Goal: Communication & Community: Share content

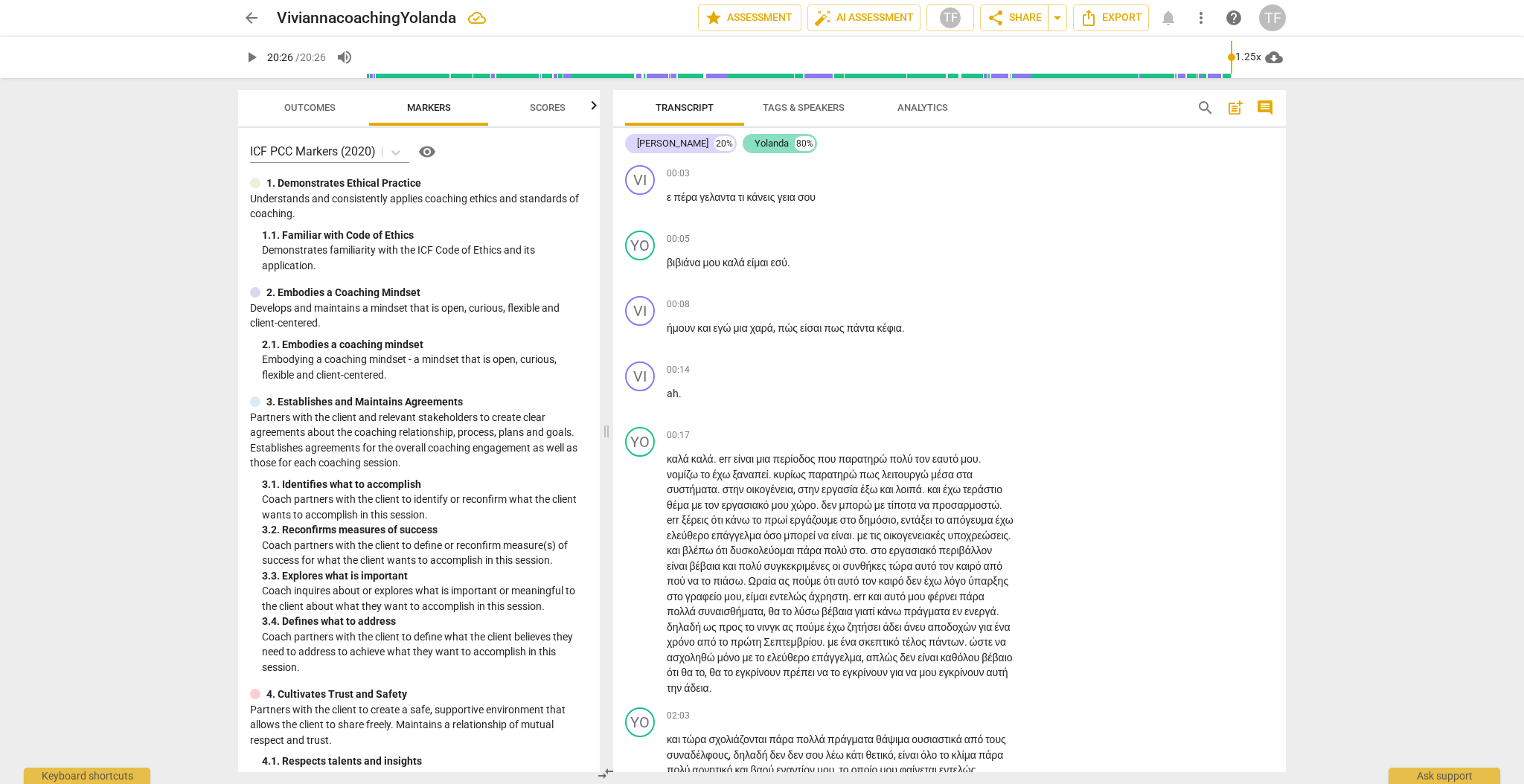
scroll to position [5419, 0]
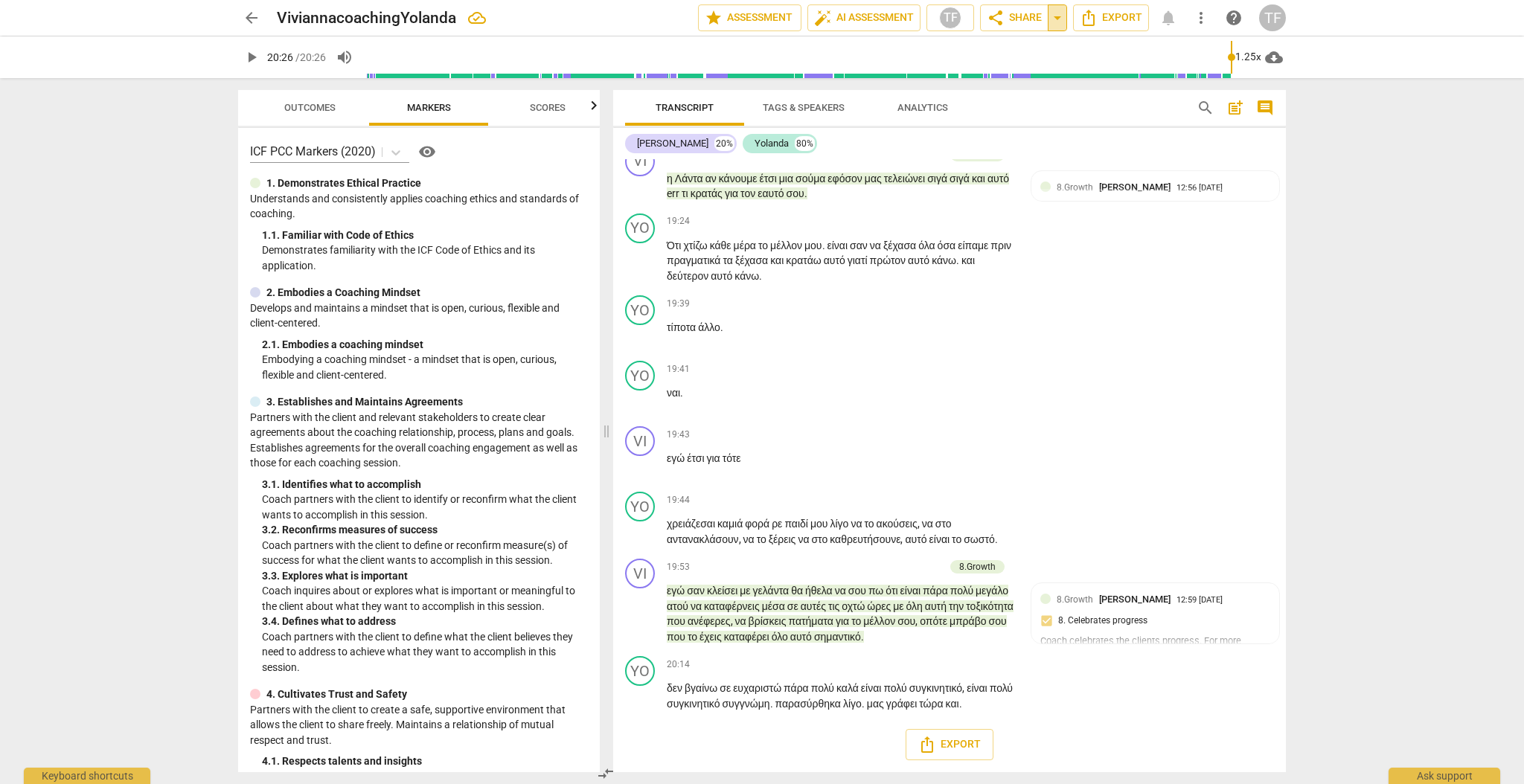
click at [1058, 16] on span "arrow_drop_down" at bounding box center [1057, 18] width 18 height 18
click at [1022, 17] on span "share Share" at bounding box center [1014, 18] width 55 height 18
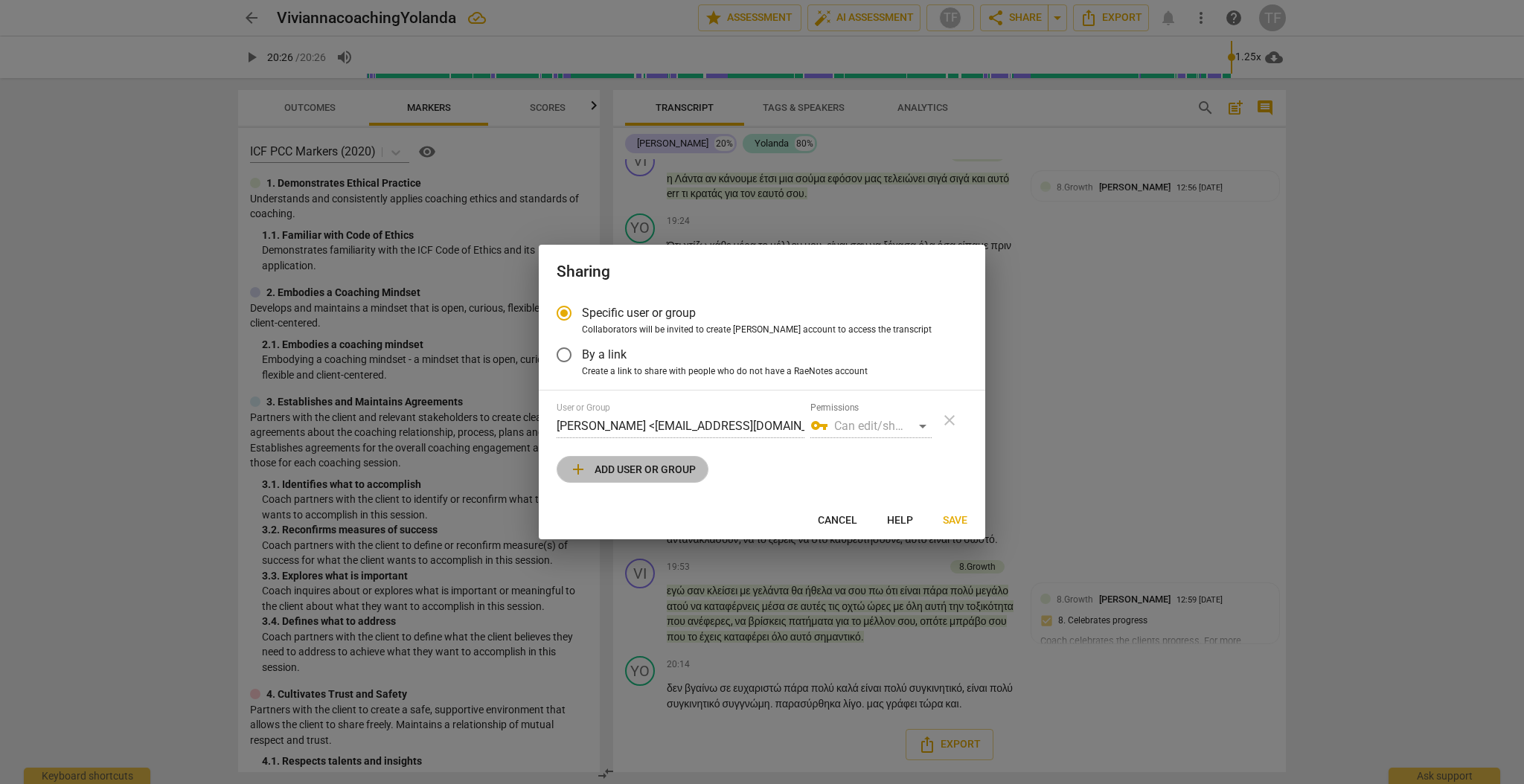
click at [603, 472] on span "add Add user or group" at bounding box center [632, 469] width 127 height 18
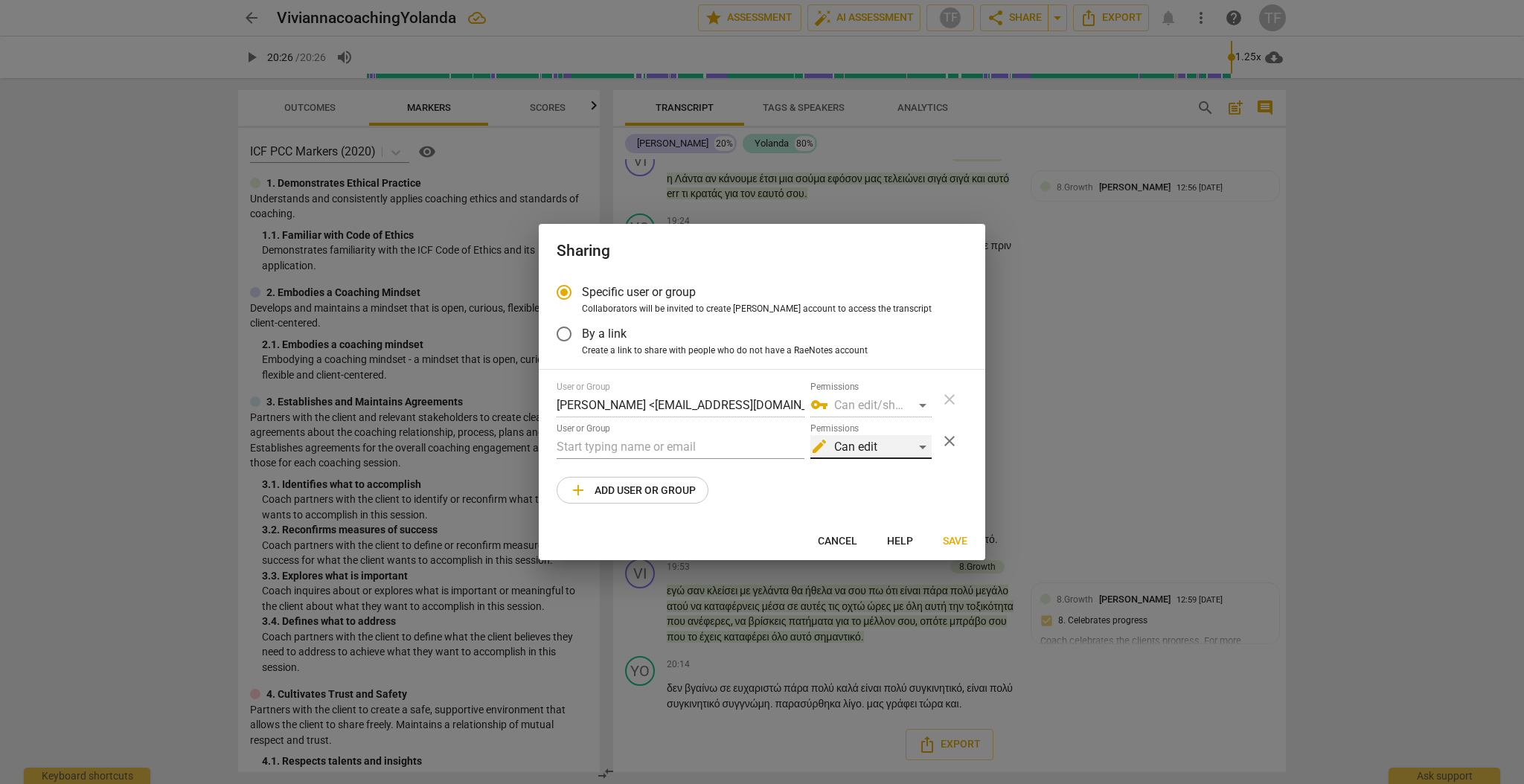
click at [916, 445] on div "edit Can edit" at bounding box center [870, 447] width 121 height 24
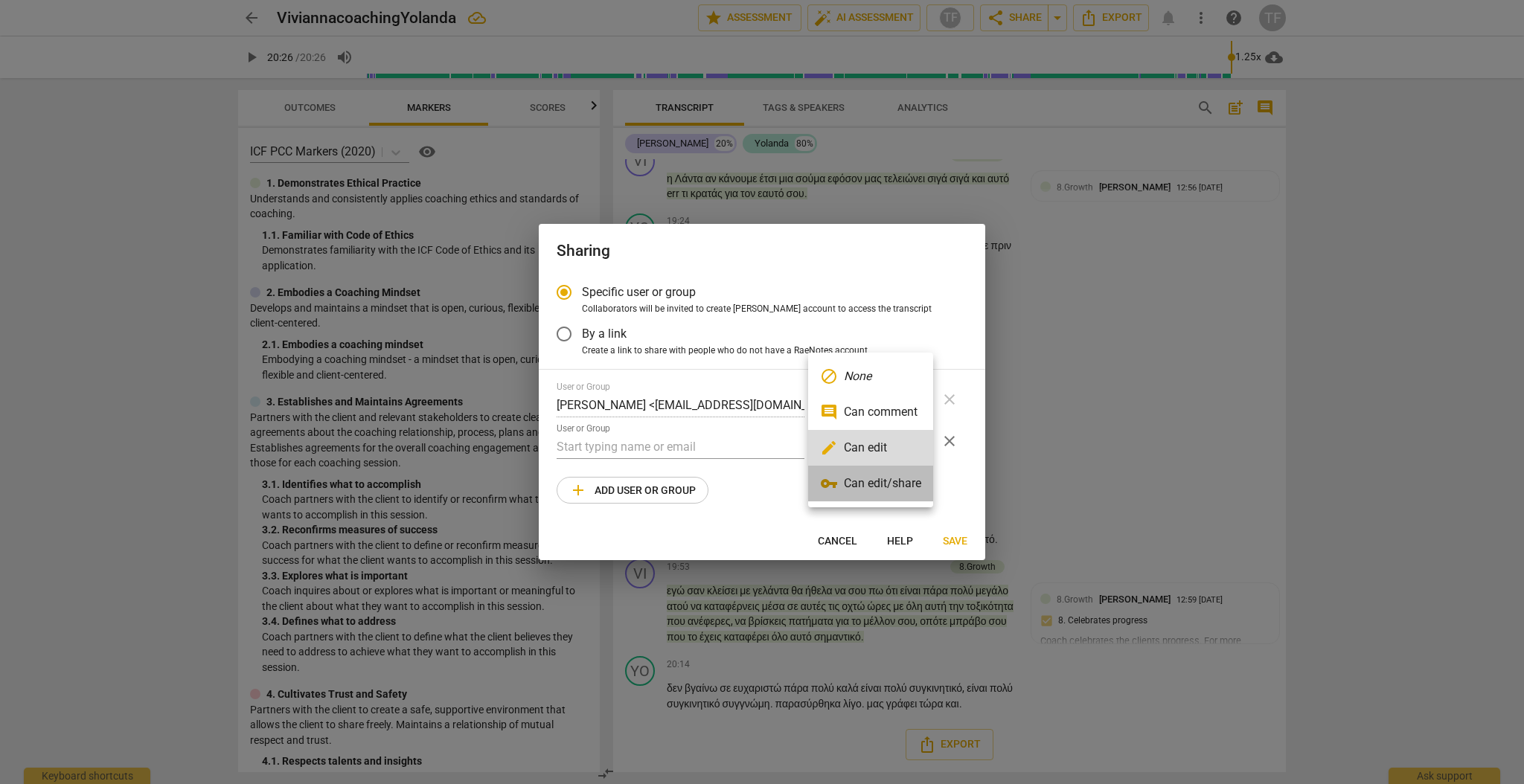
click at [904, 489] on li "vpn_key Can edit/share" at bounding box center [870, 483] width 125 height 36
radio input "false"
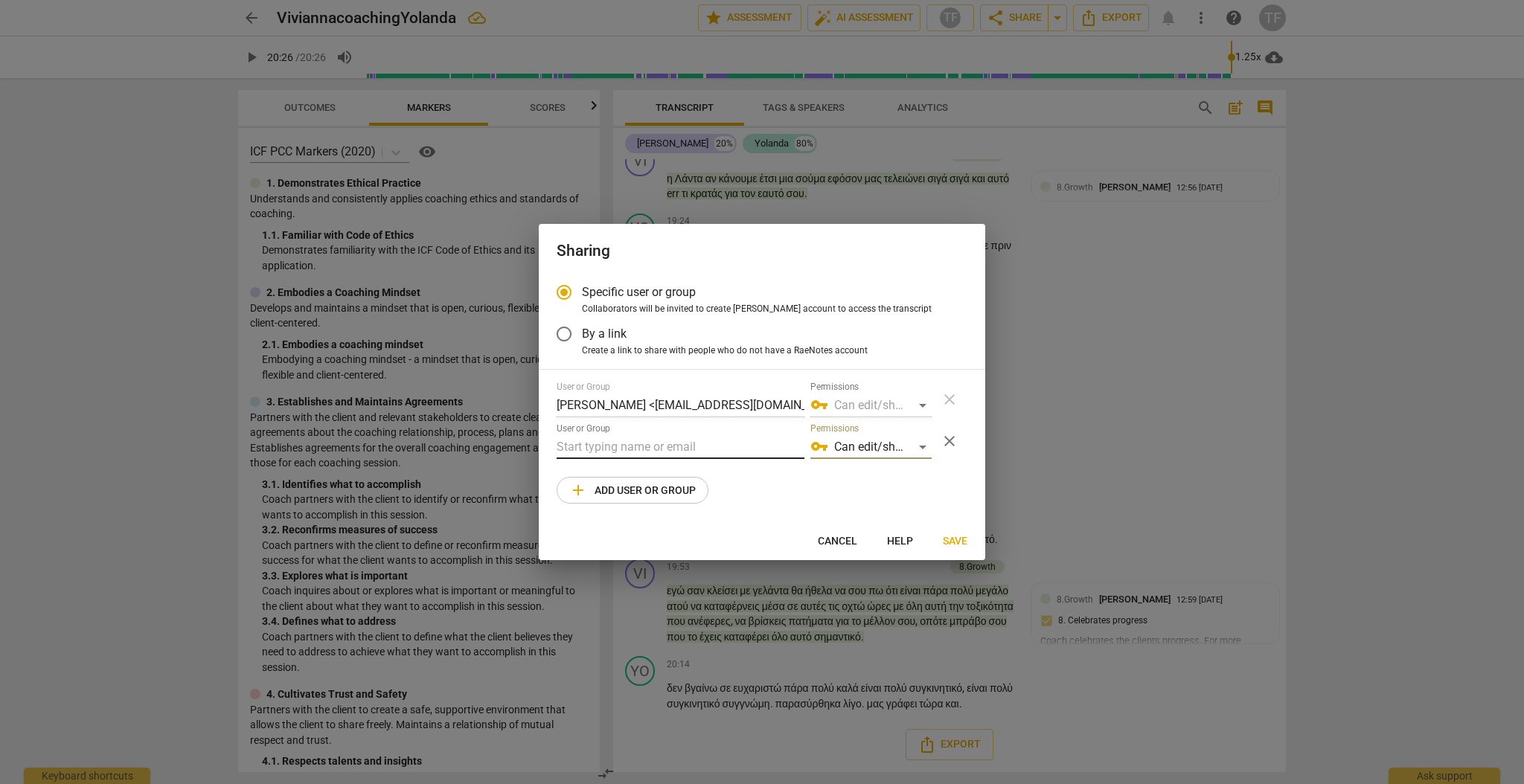
click at [600, 445] on input "text" at bounding box center [681, 447] width 248 height 24
drag, startPoint x: 601, startPoint y: 450, endPoint x: 538, endPoint y: 450, distance: 63.0
click at [538, 450] on div "Specific user or group Collaborators will be invited to create RaeNotes account…" at bounding box center [761, 397] width 446 height 247
paste input "[EMAIL_ADDRESS][DOMAIN_NAME]"
type input "[EMAIL_ADDRESS][DOMAIN_NAME]"
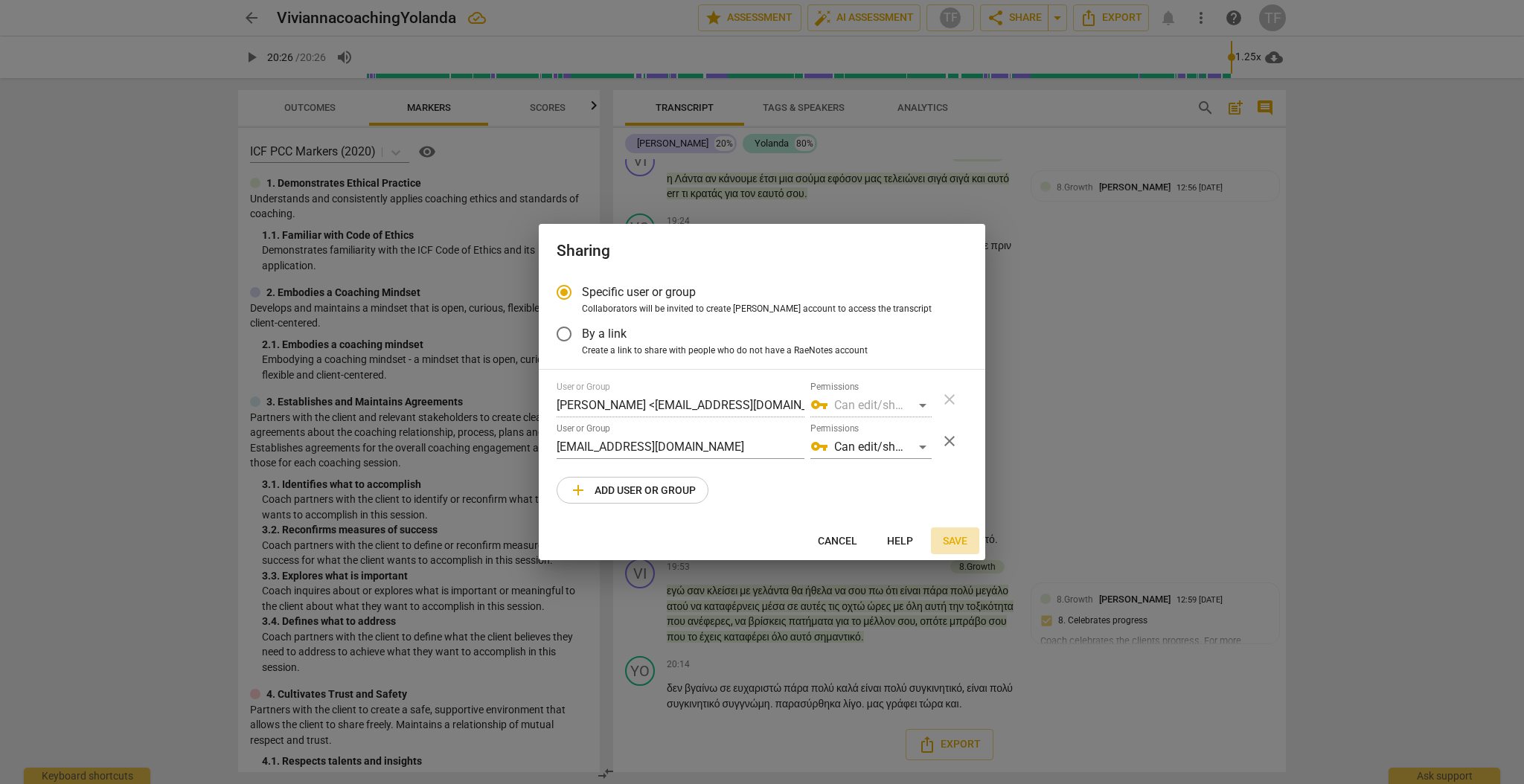
click at [950, 543] on span "Save" at bounding box center [955, 541] width 25 height 15
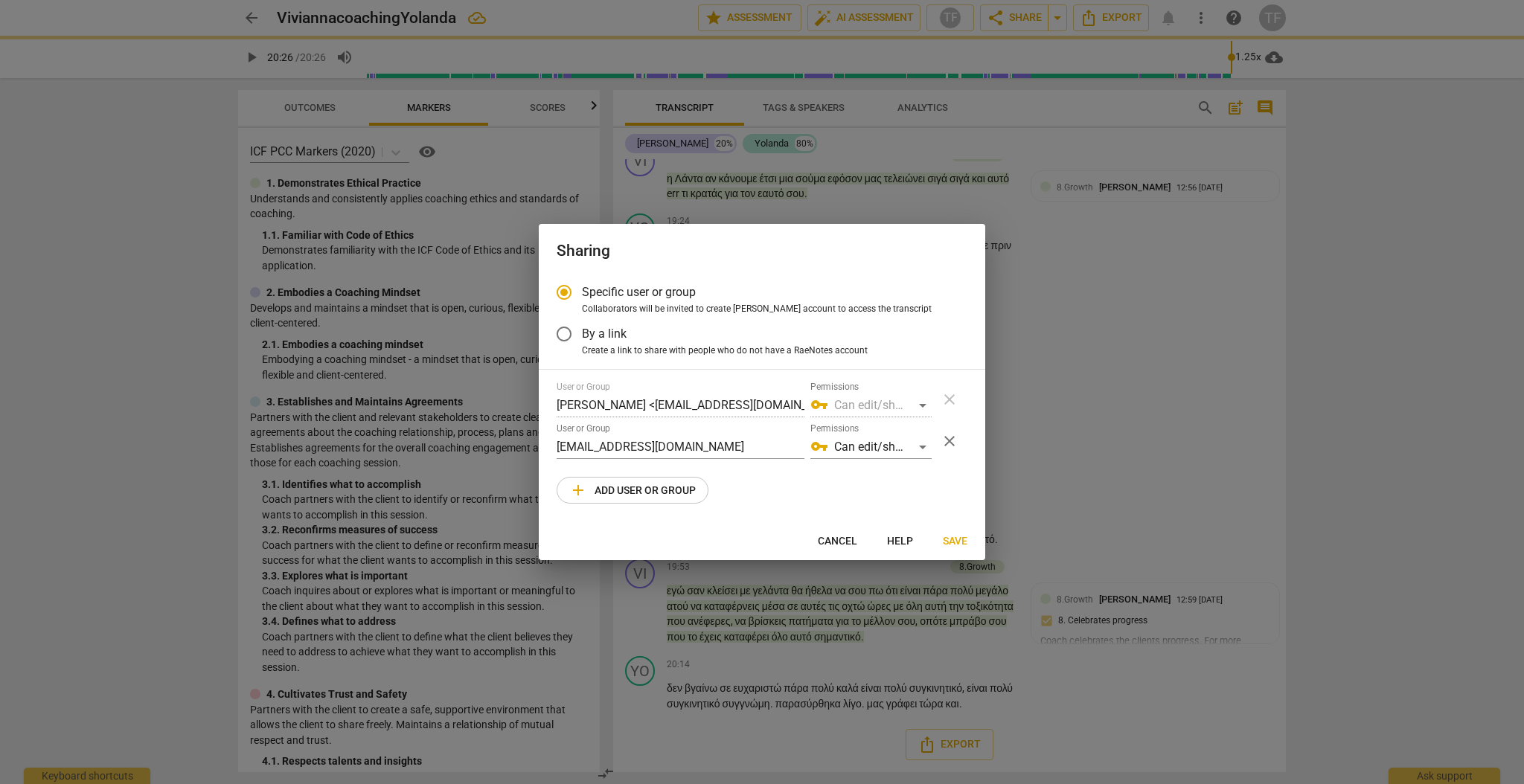
radio input "false"
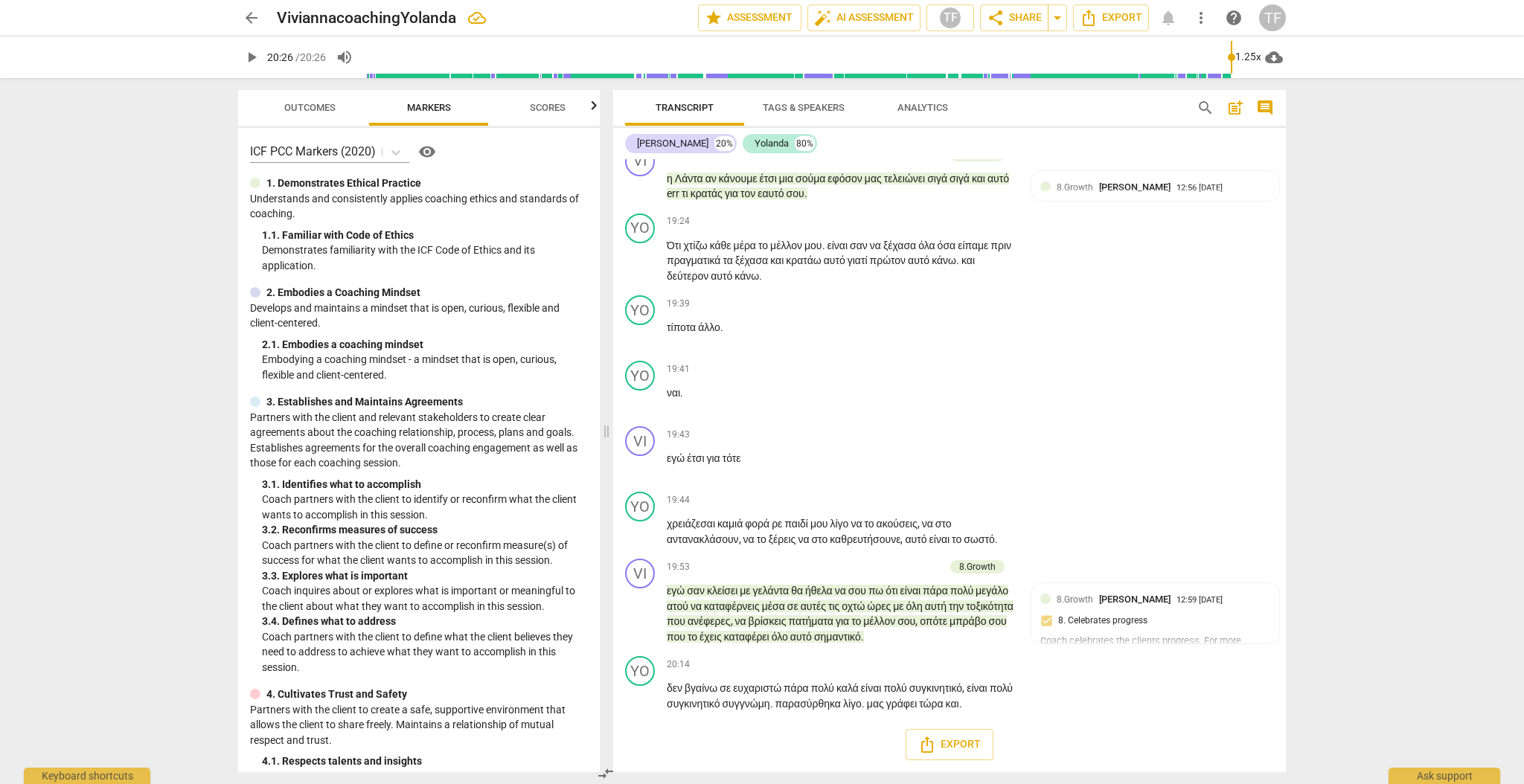
type input "1226"
